Goal: Information Seeking & Learning: Learn about a topic

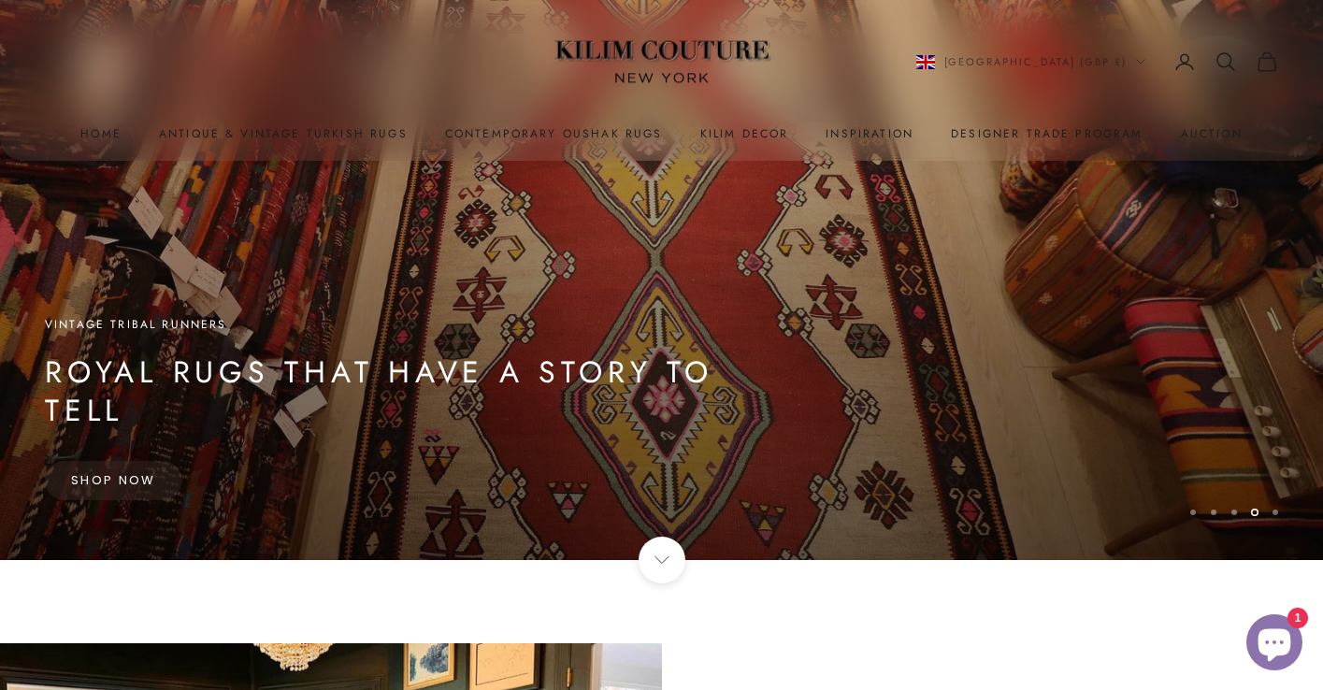
click at [672, 60] on img at bounding box center [662, 62] width 234 height 89
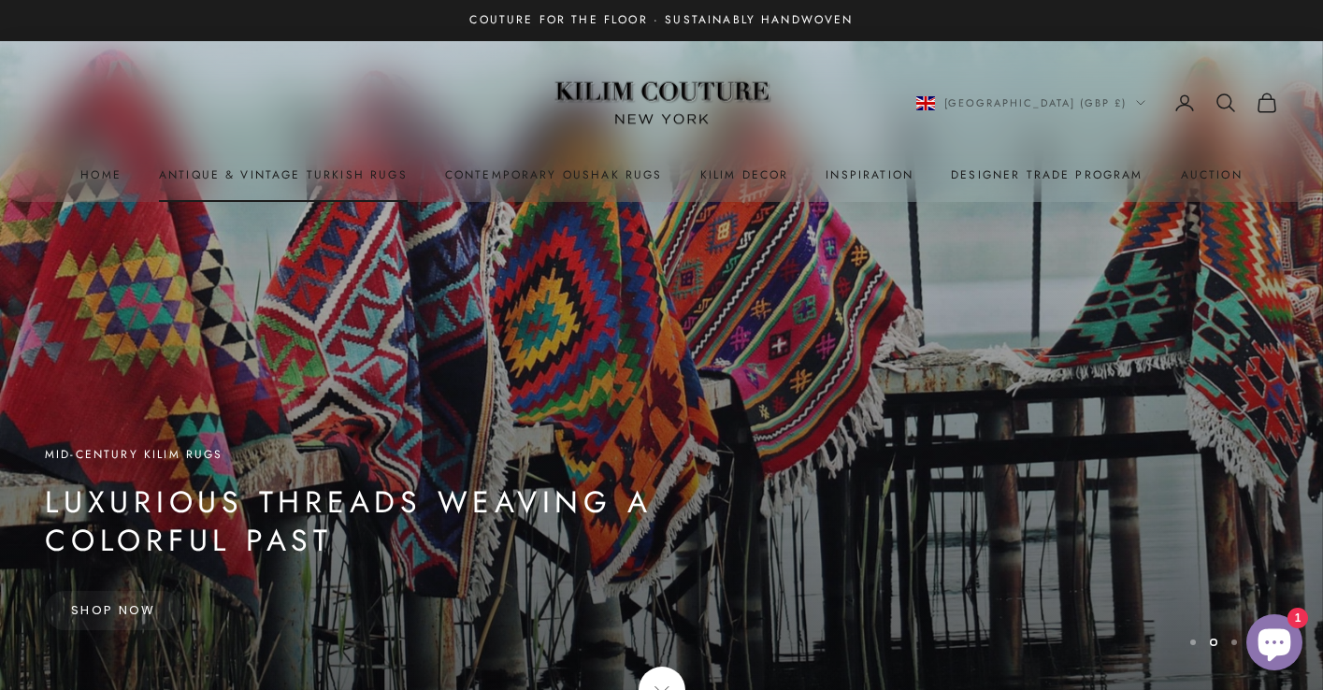
click at [263, 171] on link "Antique & Vintage Turkish Rugs" at bounding box center [283, 175] width 249 height 19
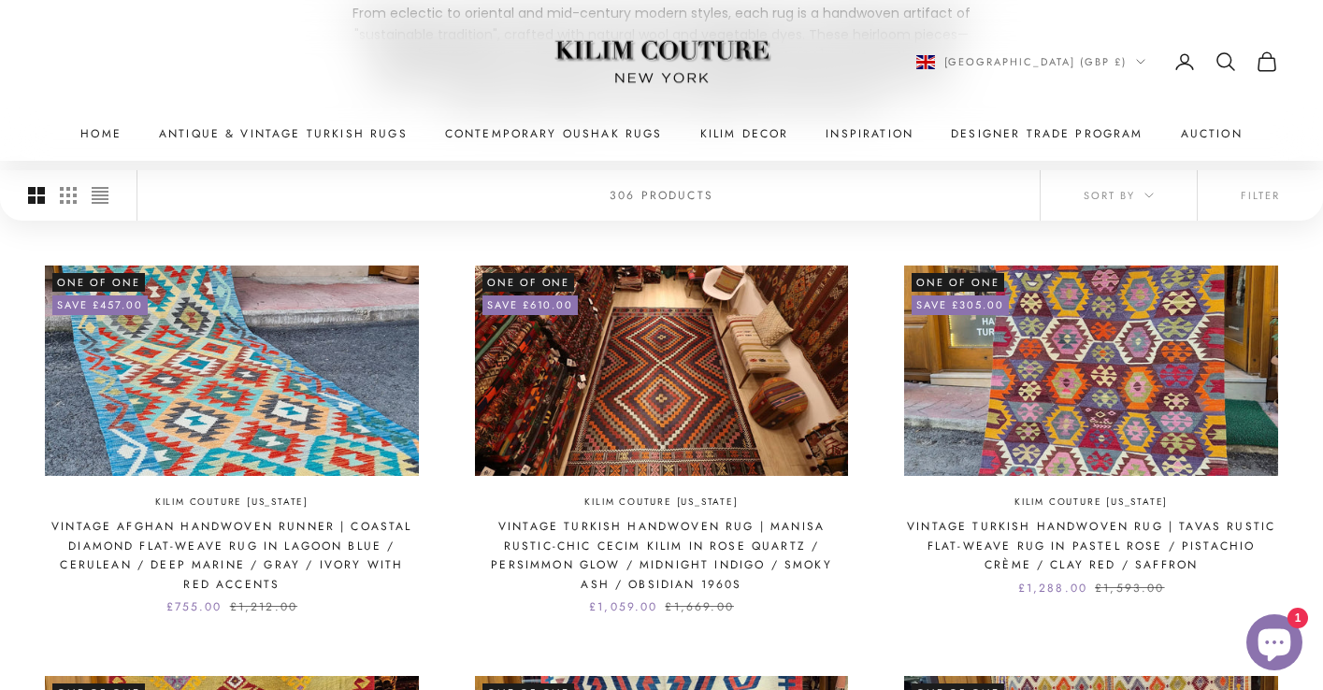
scroll to position [384, 0]
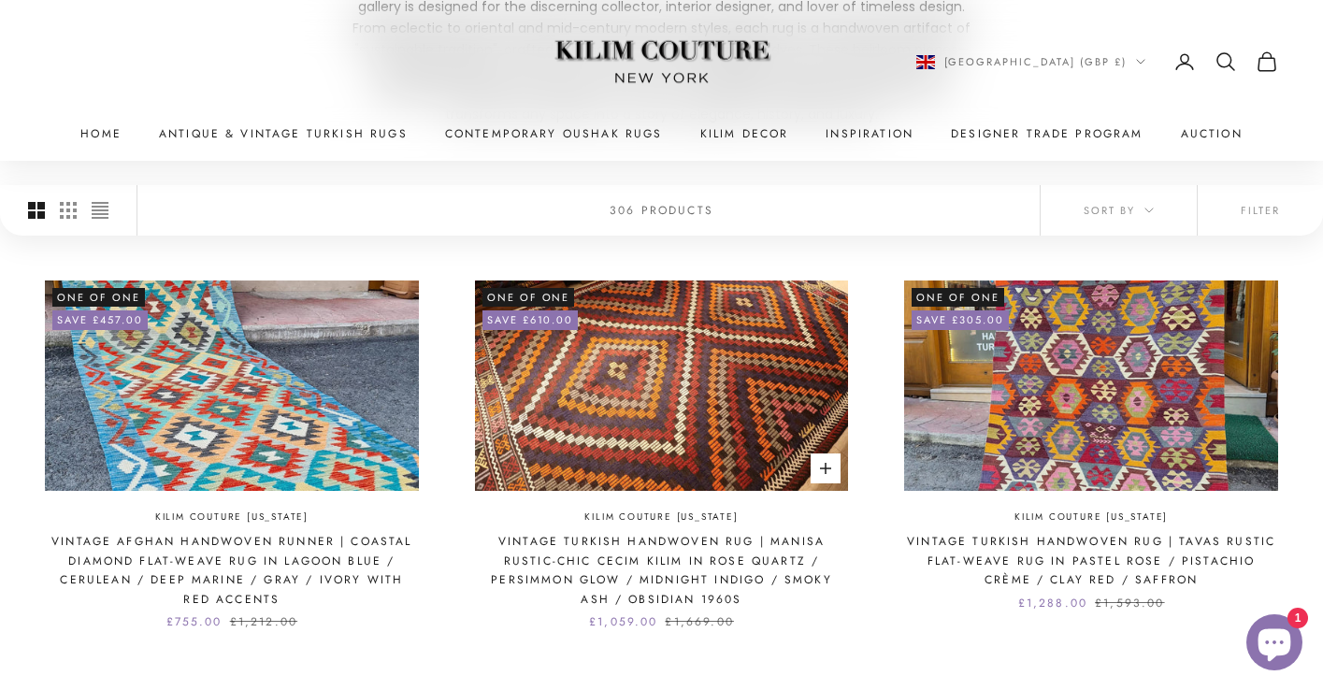
click at [659, 411] on img at bounding box center [662, 386] width 374 height 210
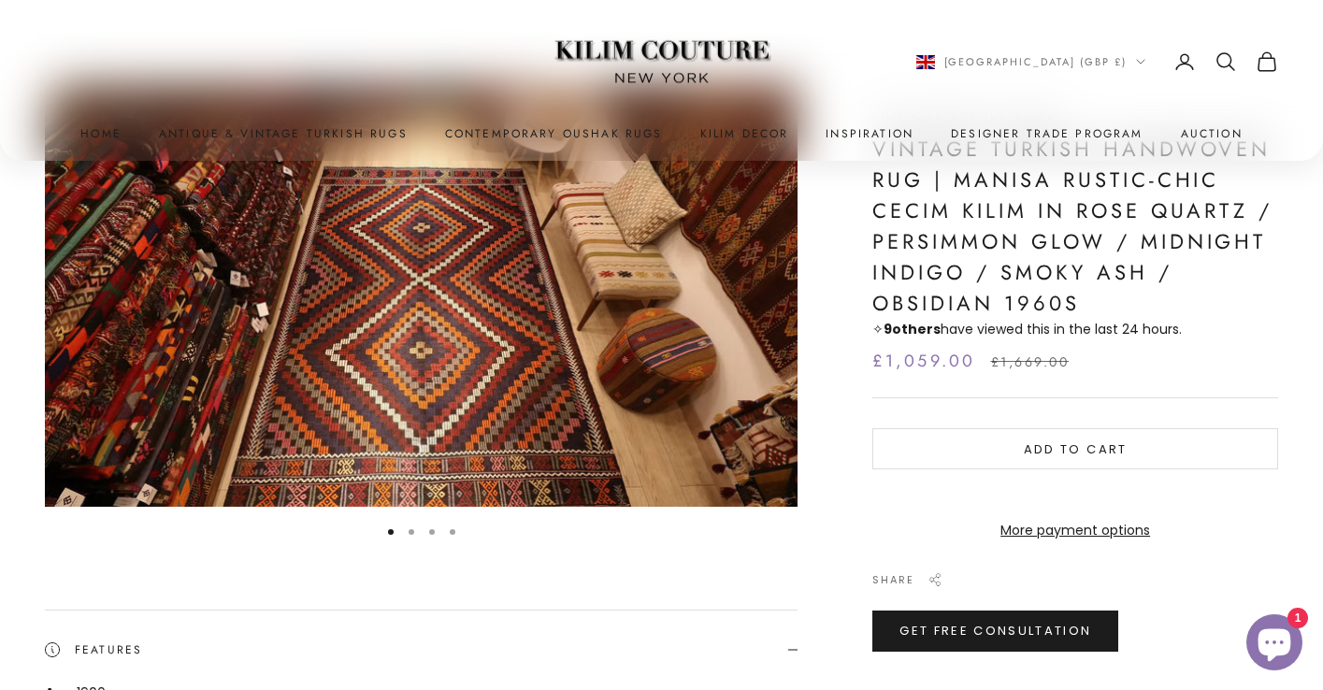
scroll to position [197, 0]
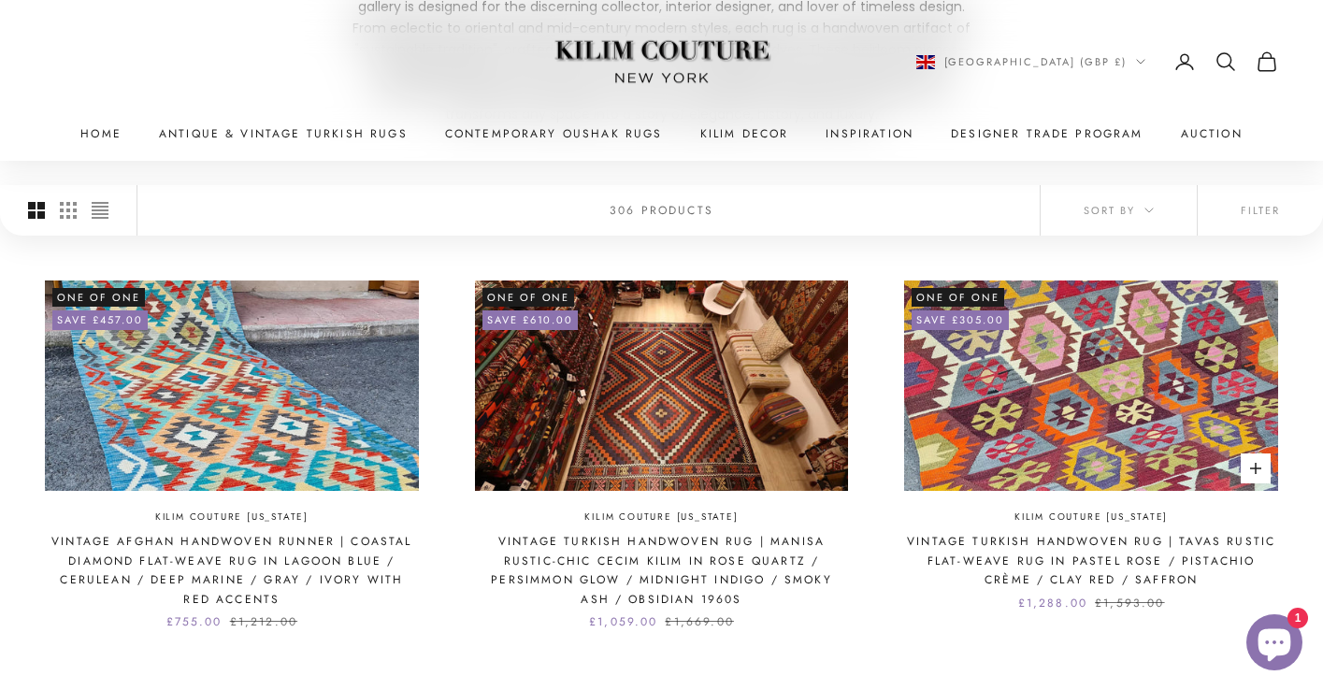
click at [1175, 416] on img at bounding box center [1091, 386] width 374 height 210
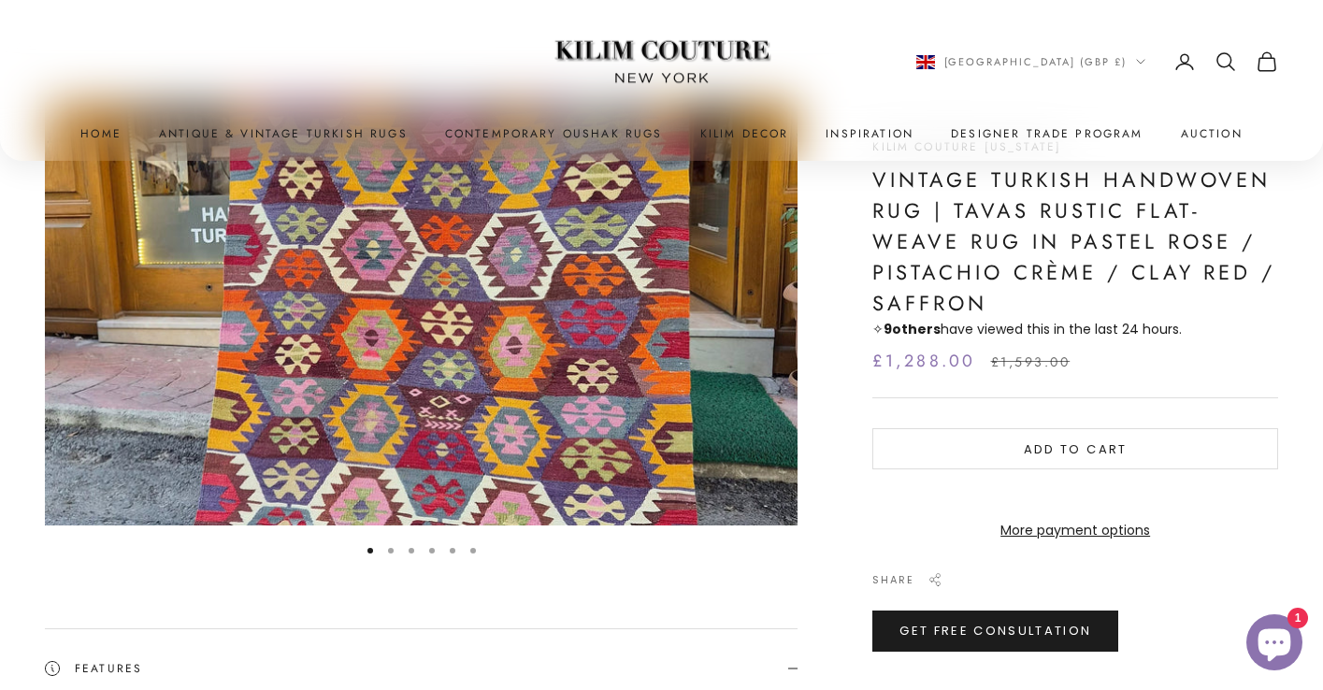
scroll to position [161, 0]
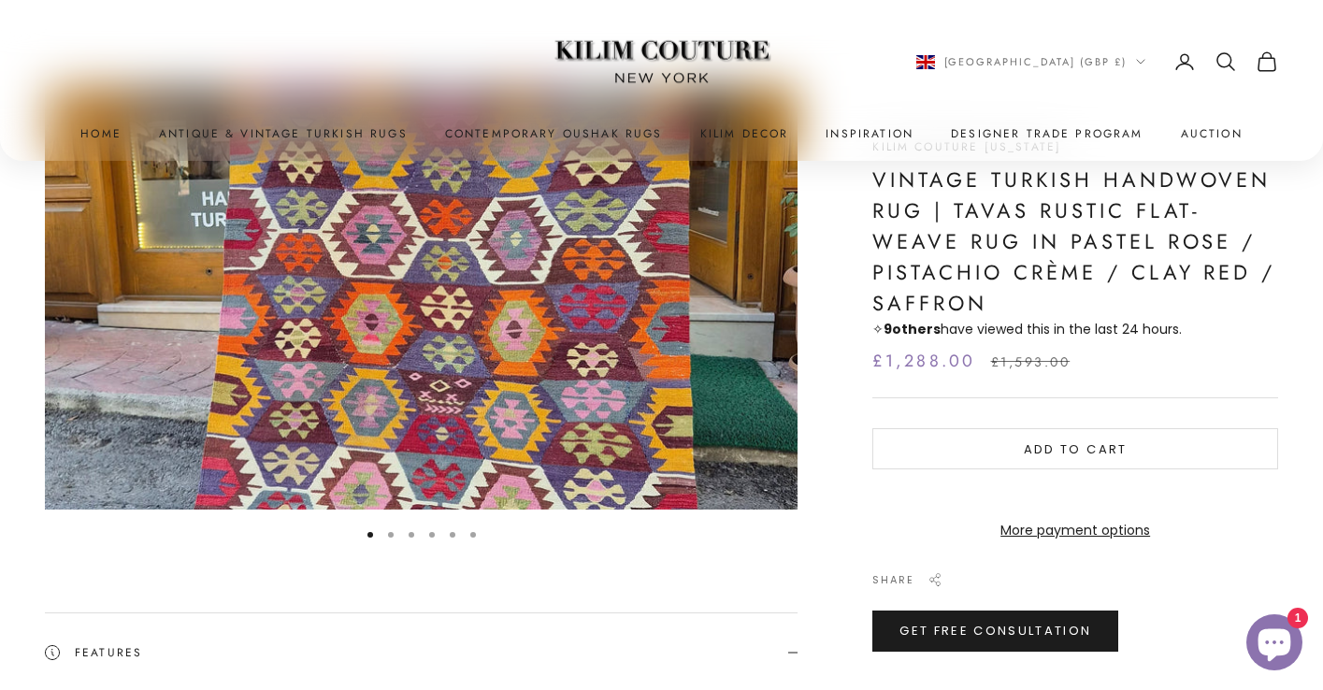
click at [683, 341] on img "Item 1 of 6" at bounding box center [421, 298] width 753 height 424
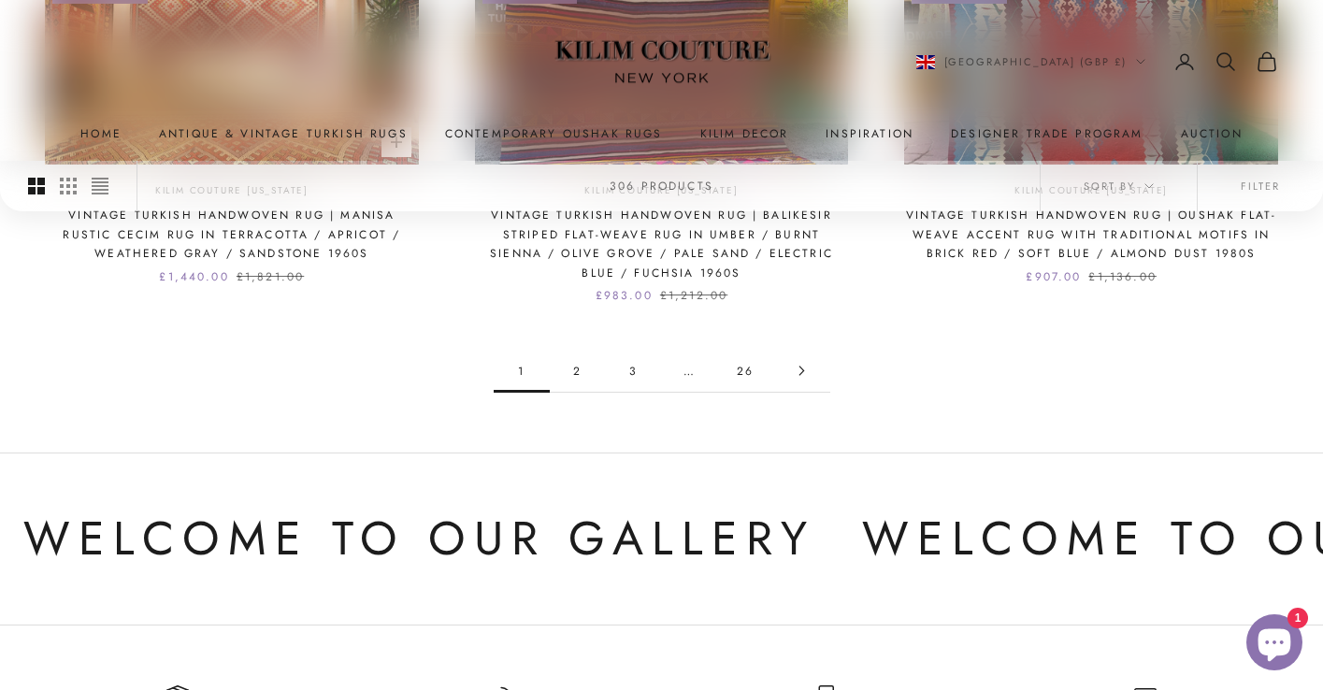
scroll to position [1974, 0]
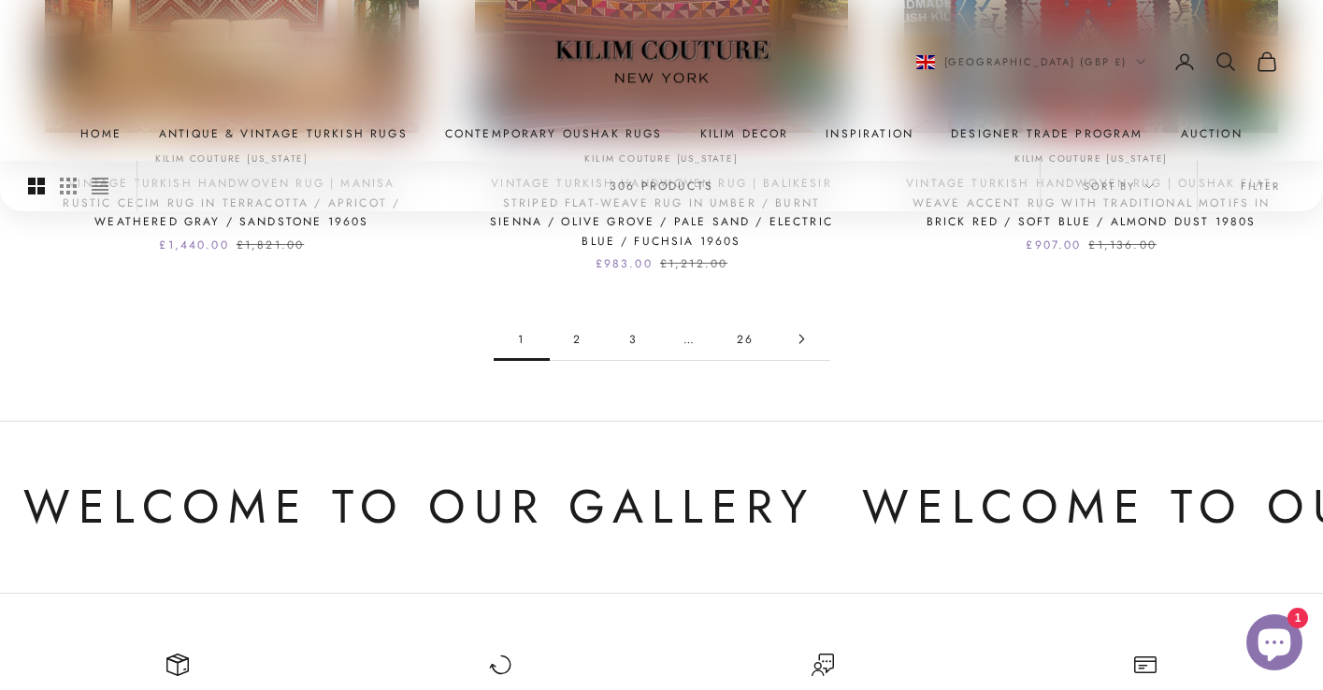
click at [571, 346] on link "2" at bounding box center [578, 339] width 56 height 42
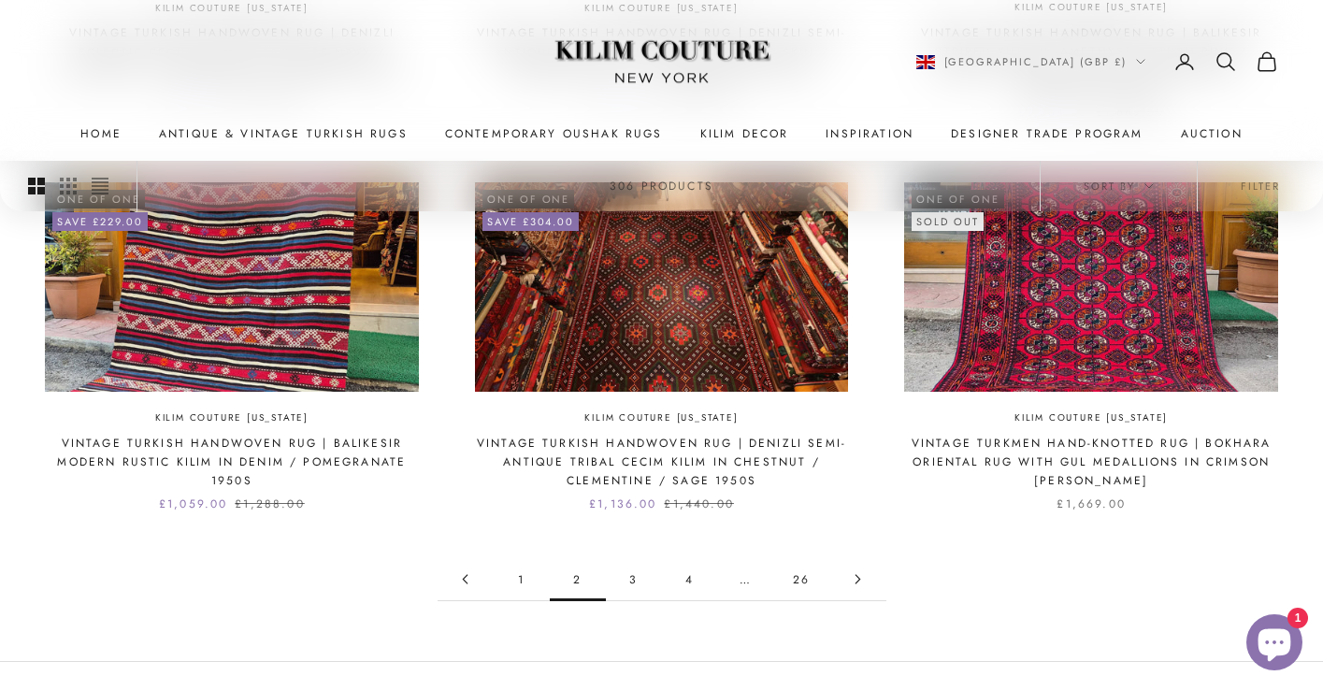
scroll to position [1715, 0]
click at [625, 582] on link "3" at bounding box center [634, 578] width 56 height 42
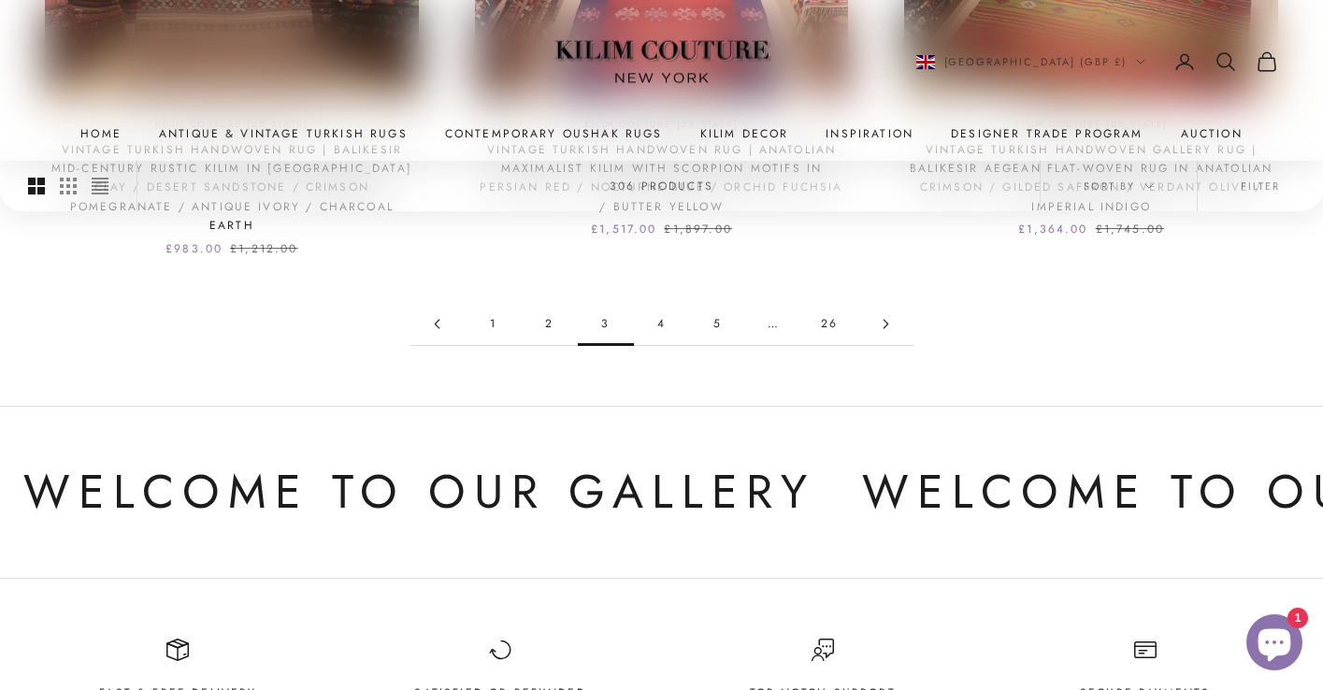
scroll to position [1968, 0]
click at [662, 306] on link "4" at bounding box center [662, 326] width 56 height 42
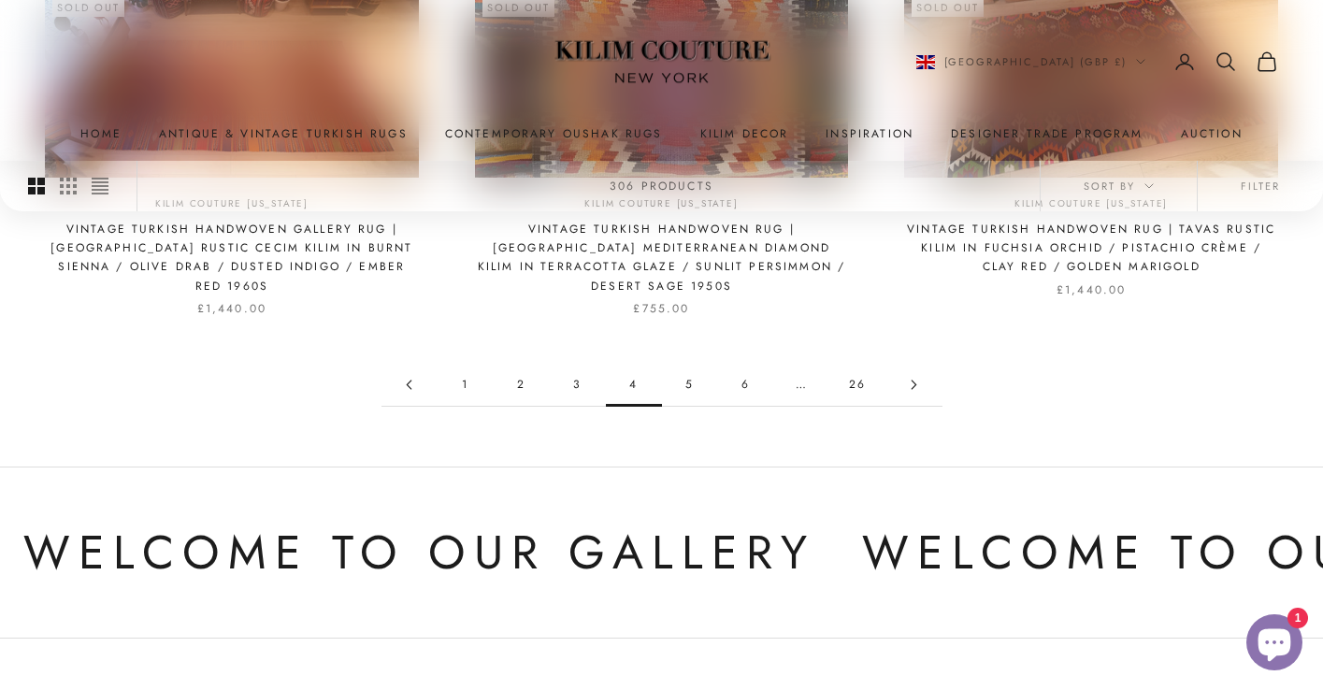
scroll to position [1892, 0]
click at [684, 363] on link "5" at bounding box center [690, 384] width 56 height 42
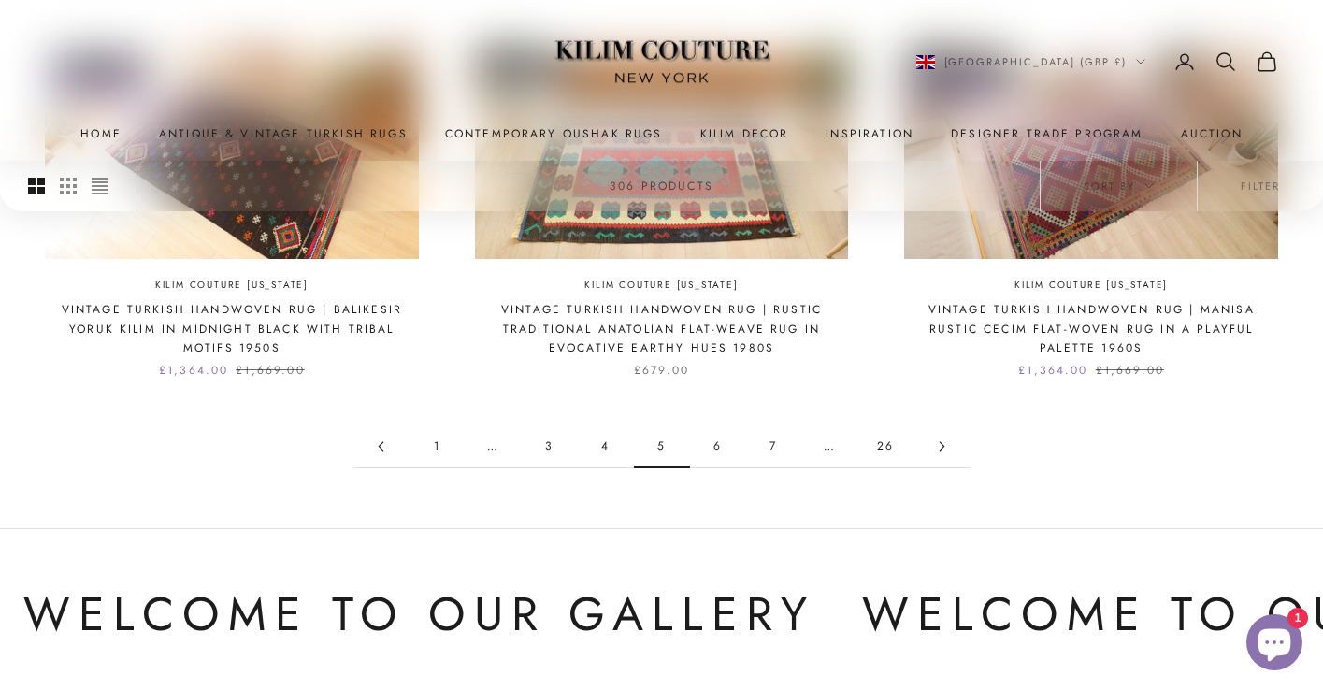
scroll to position [1820, 0]
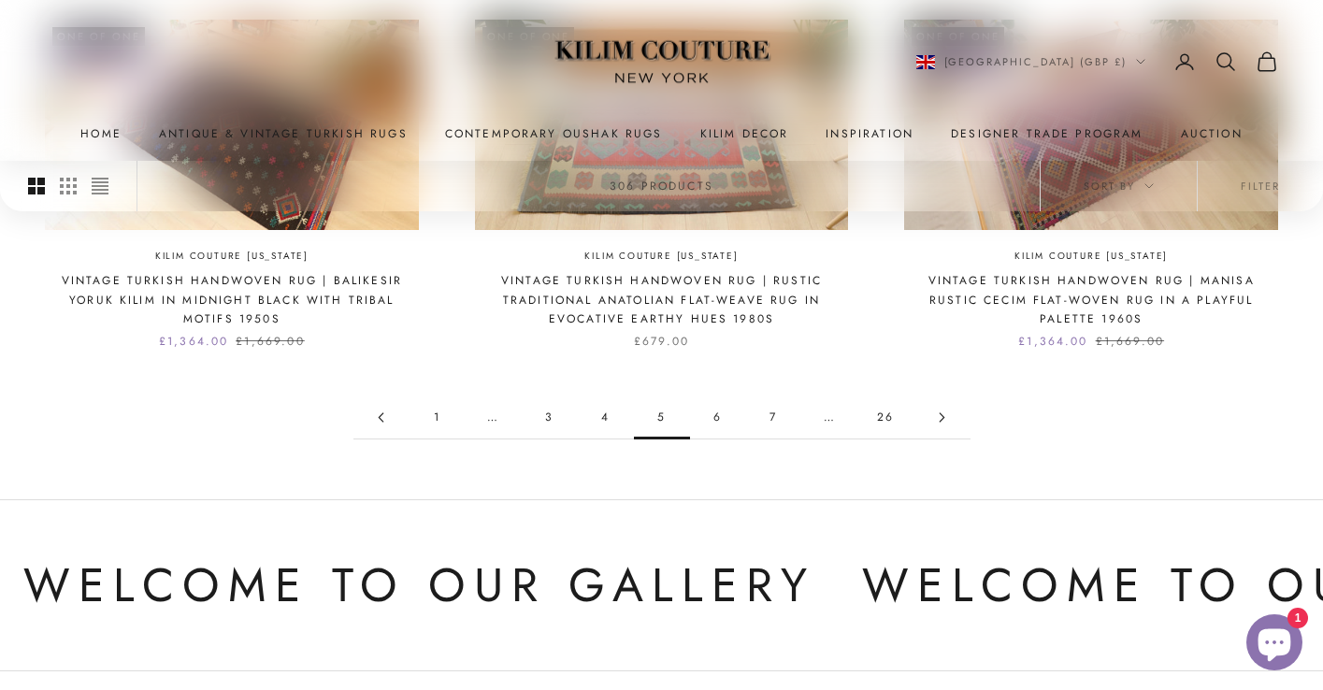
click at [715, 417] on link "6" at bounding box center [718, 417] width 56 height 42
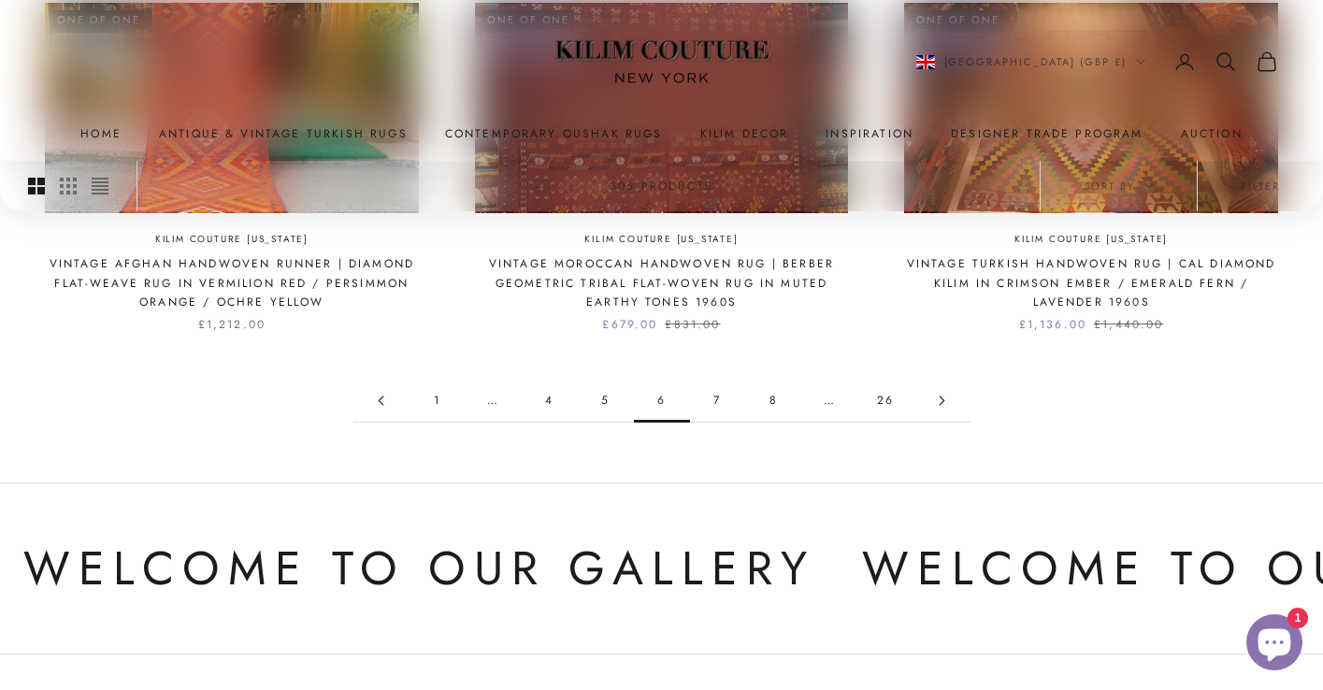
scroll to position [1833, 0]
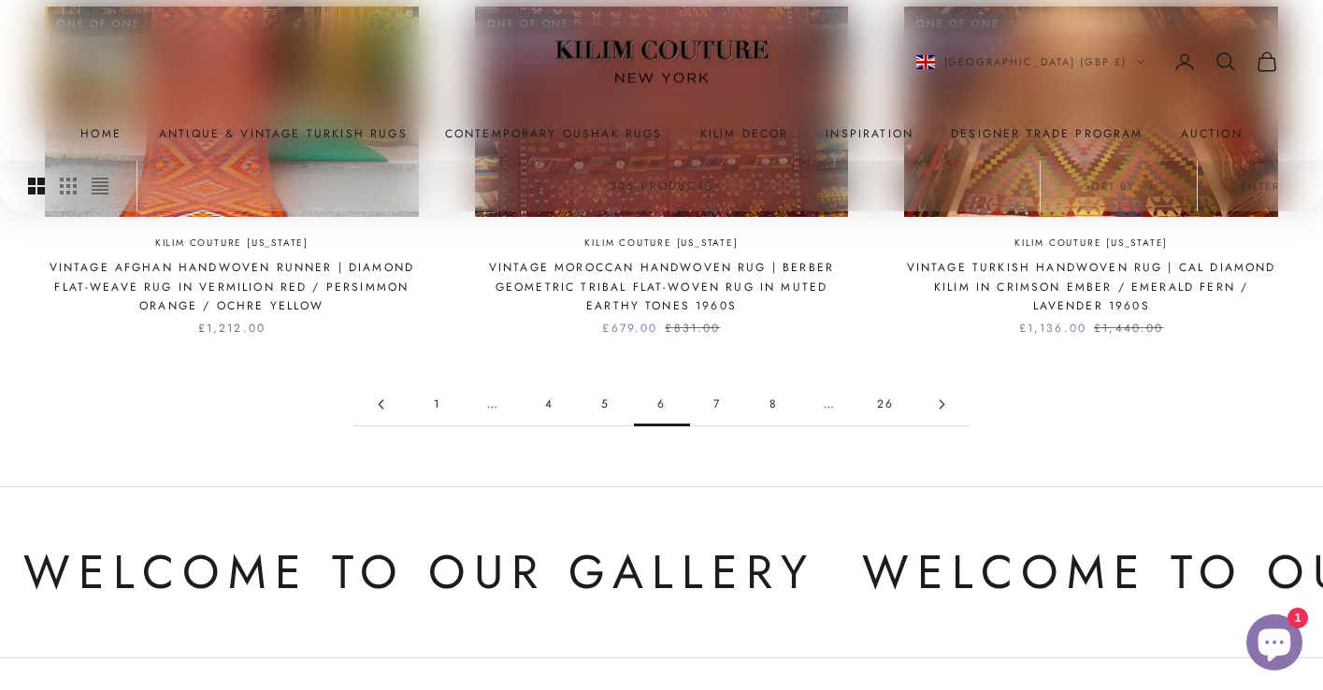
click at [715, 417] on link "7" at bounding box center [718, 404] width 56 height 42
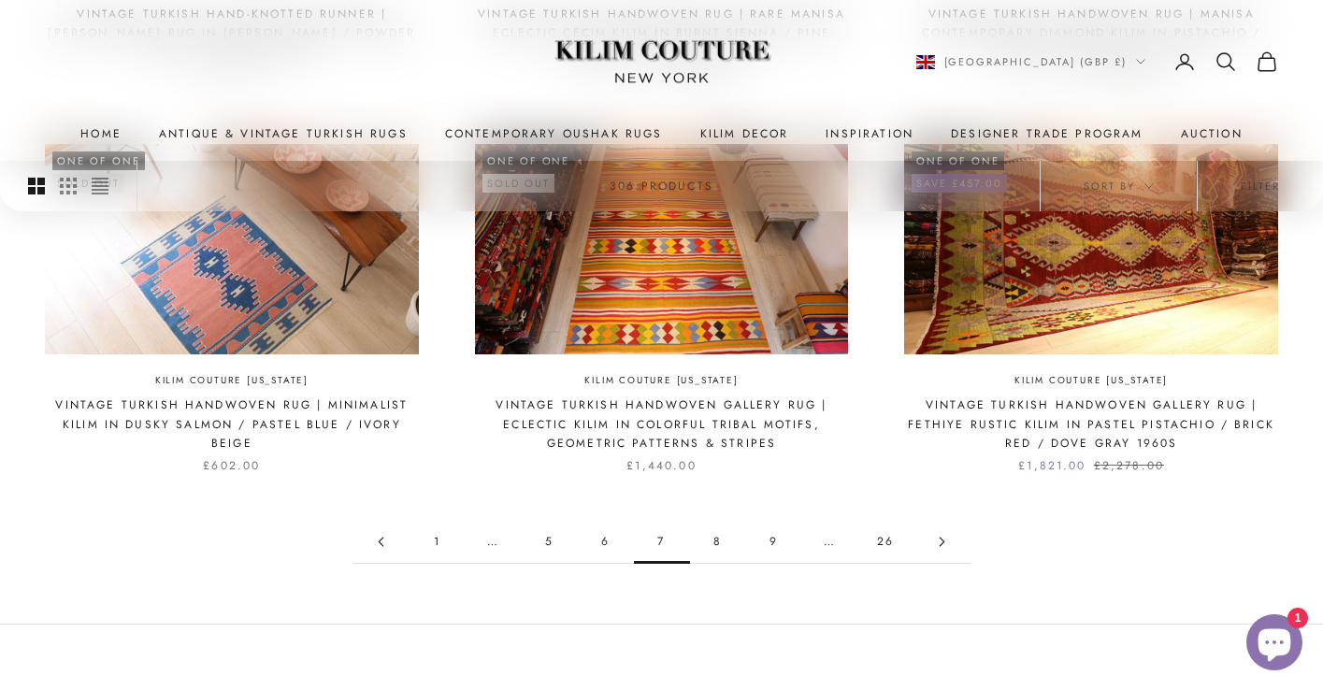
scroll to position [1816, 0]
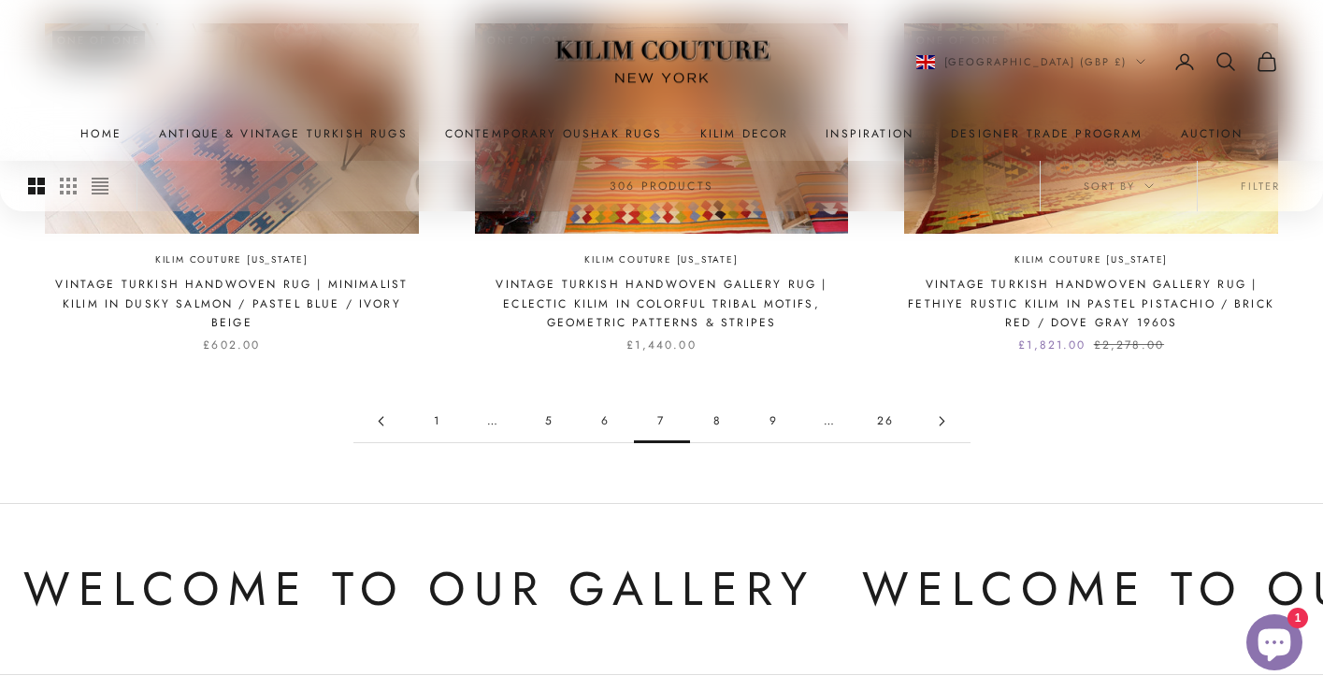
click at [715, 417] on link "8" at bounding box center [718, 421] width 56 height 42
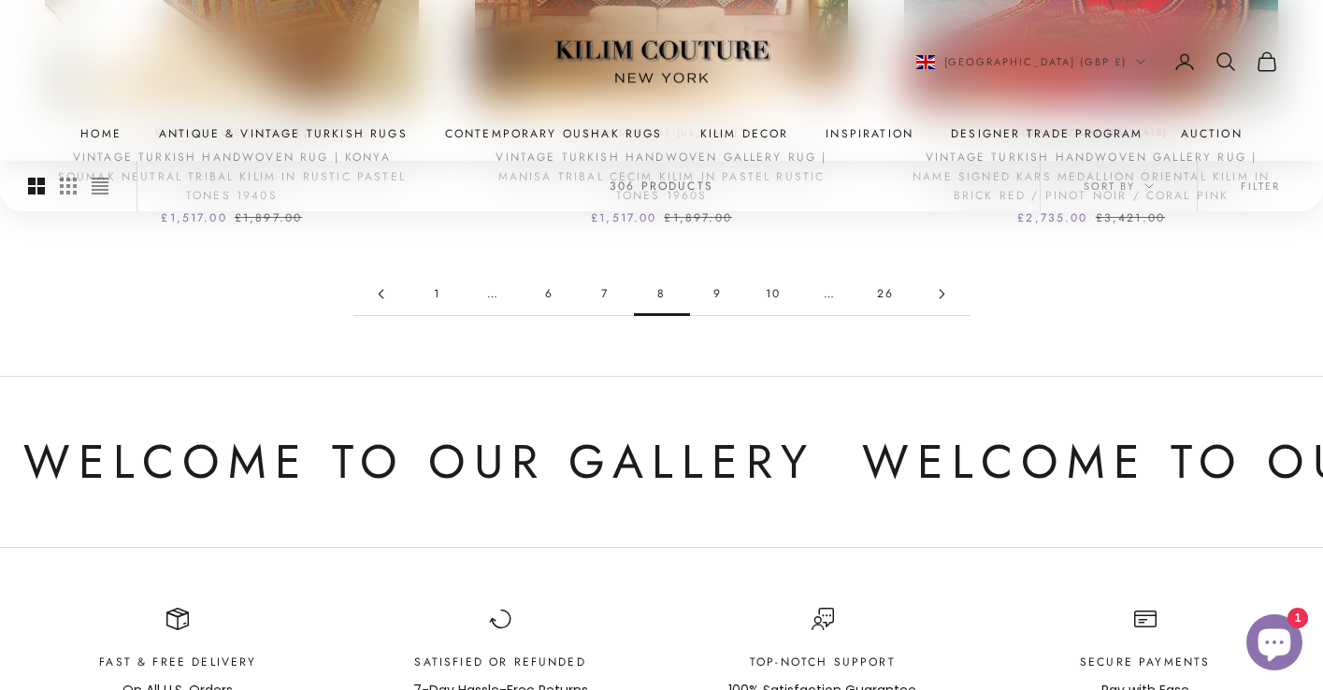
scroll to position [1996, 0]
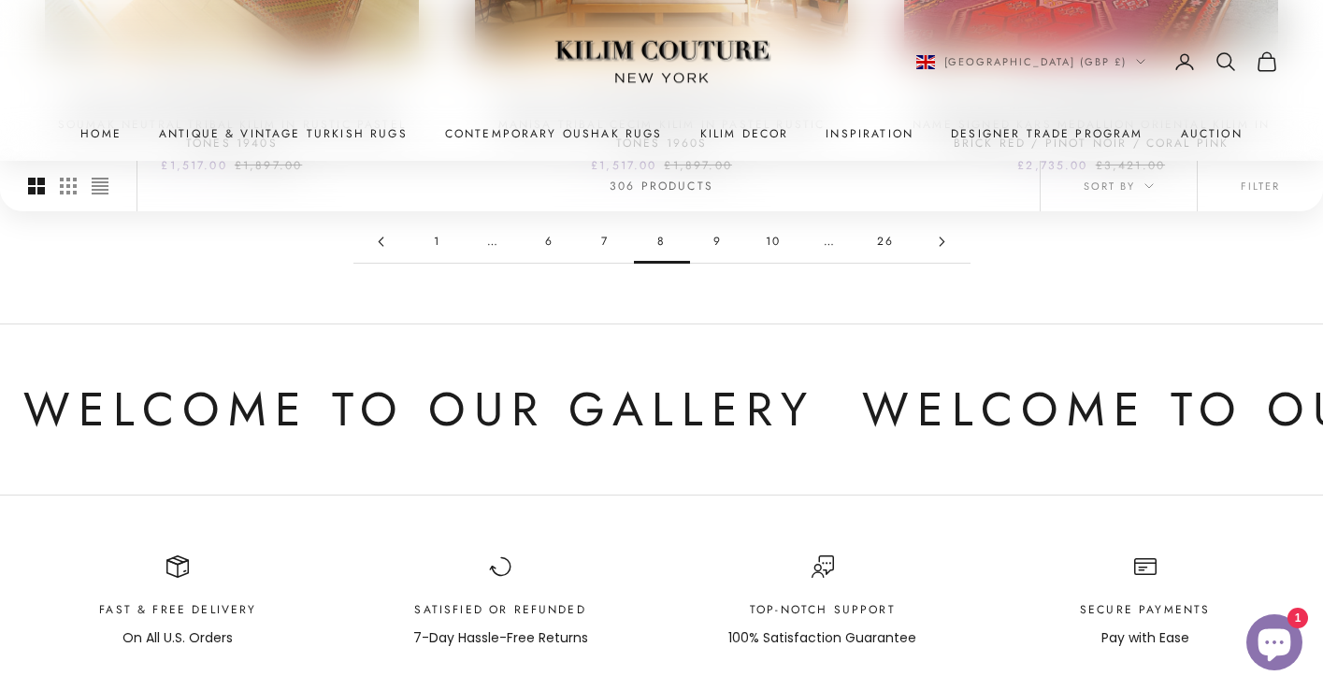
click at [723, 239] on link "9" at bounding box center [718, 242] width 56 height 42
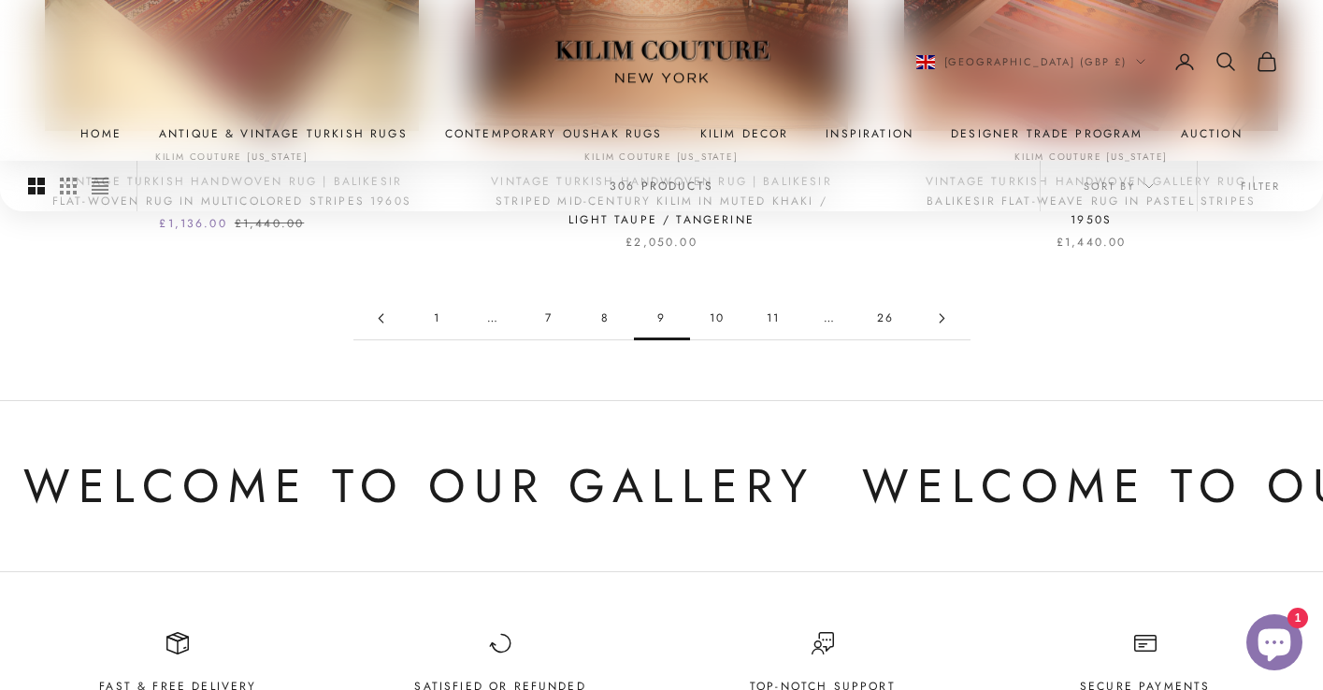
scroll to position [1891, 0]
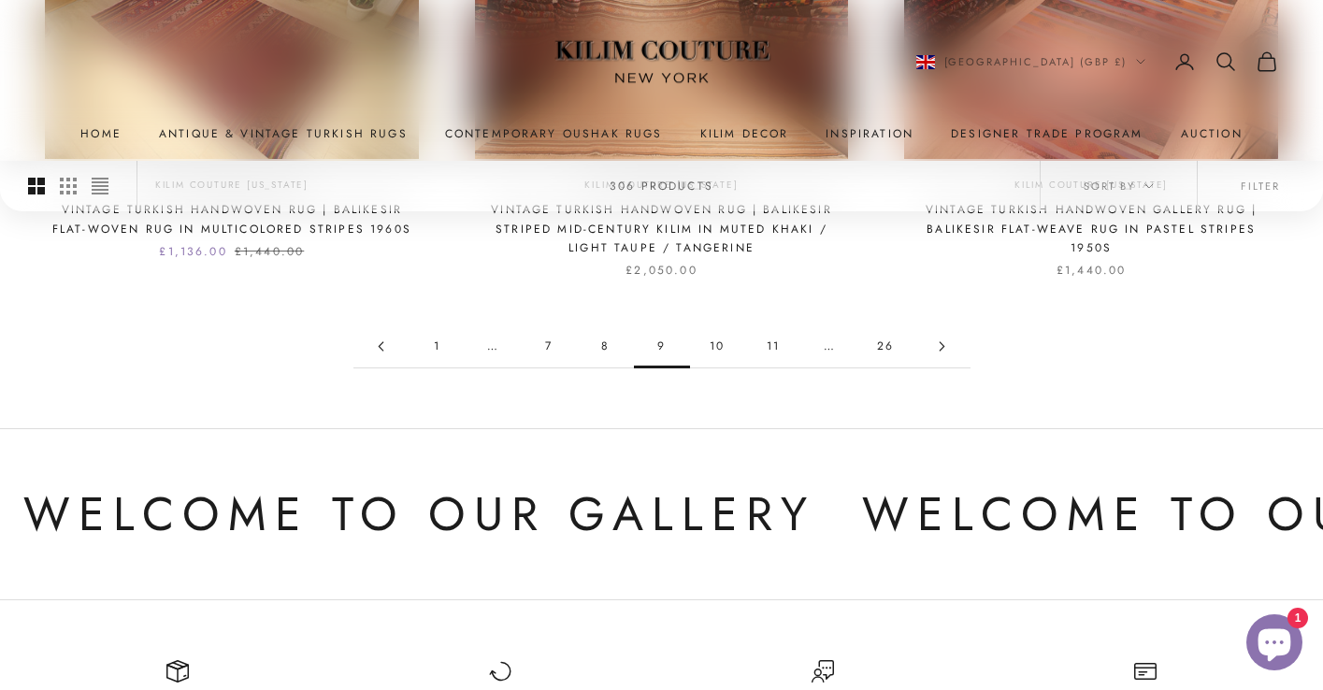
click at [722, 339] on link "10" at bounding box center [718, 346] width 56 height 42
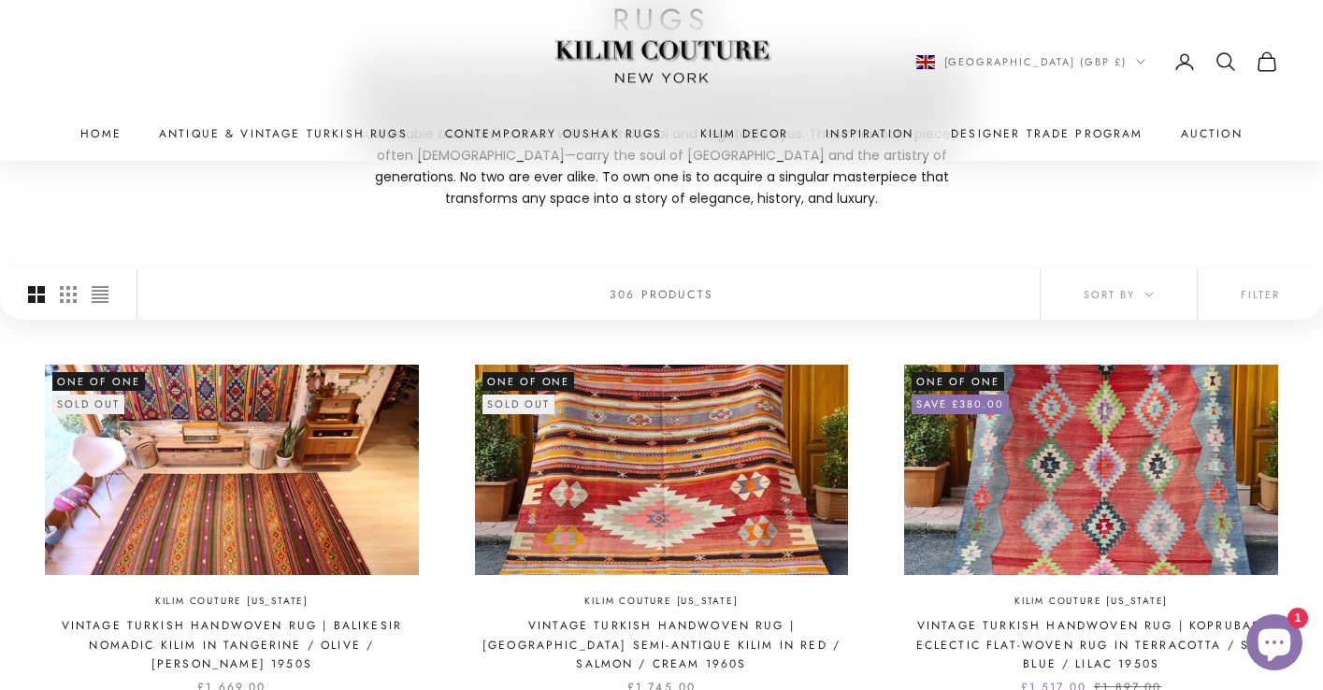
scroll to position [519, 0]
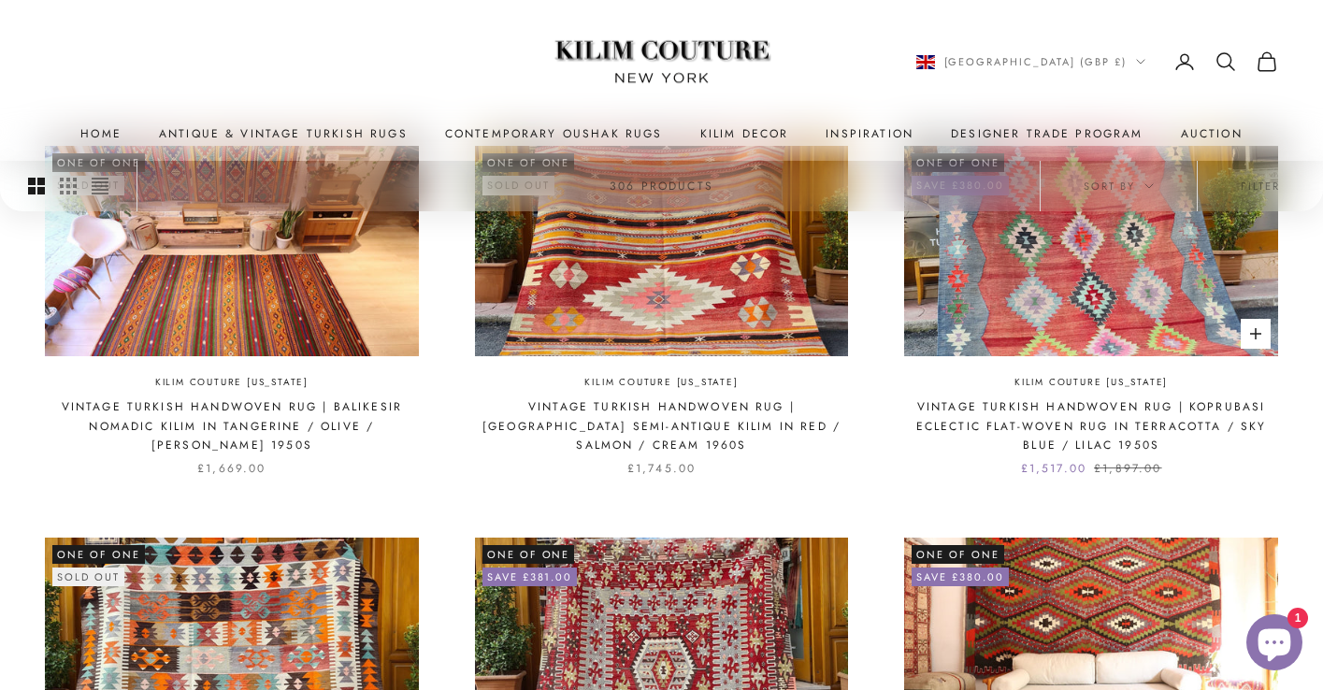
click at [1131, 238] on img at bounding box center [1091, 251] width 374 height 210
